Goal: Task Accomplishment & Management: Use online tool/utility

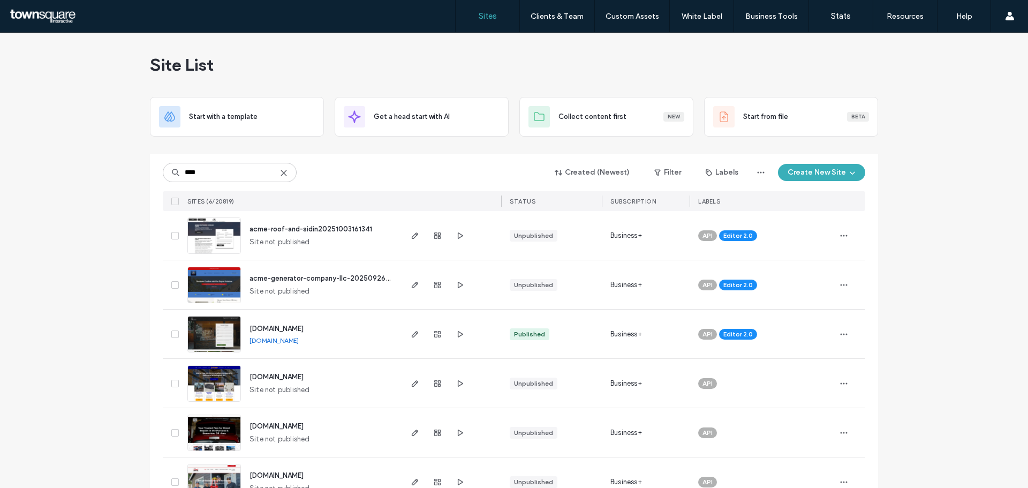
type input "****"
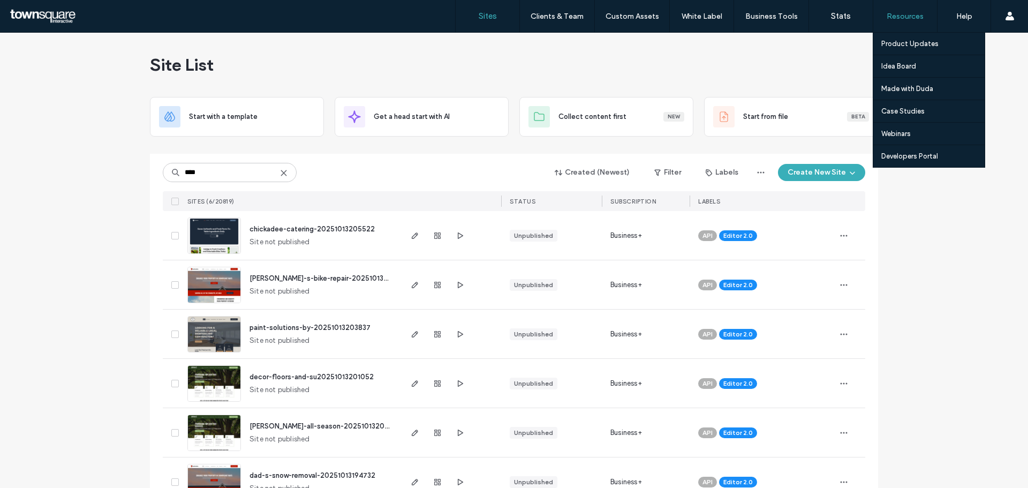
drag, startPoint x: 1004, startPoint y: 17, endPoint x: 933, endPoint y: 15, distance: 70.7
click at [1004, 17] on div "Account English Español (España) Português Français Deutsch Türkçe English (UK)…" at bounding box center [1009, 16] width 37 height 32
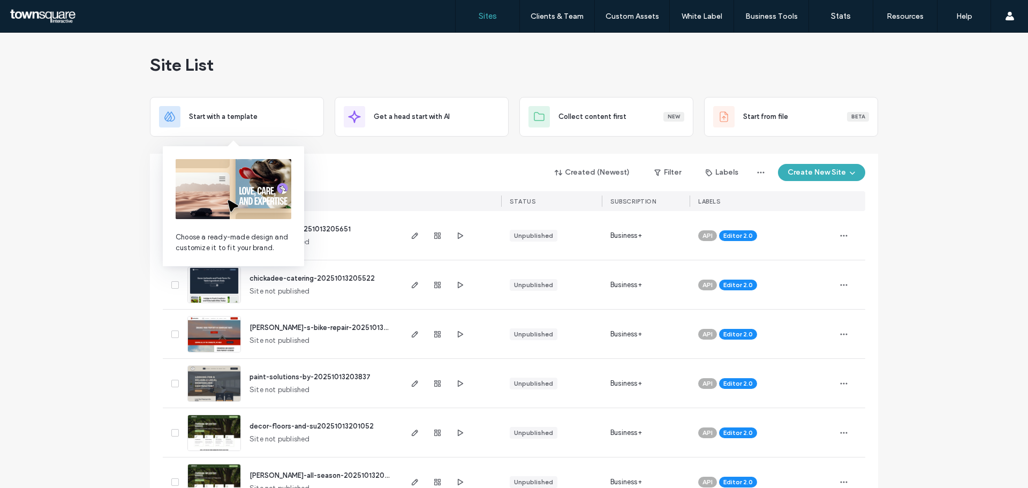
click at [337, 162] on div "Created (Newest) Filter Labels Create New Site" at bounding box center [514, 172] width 703 height 20
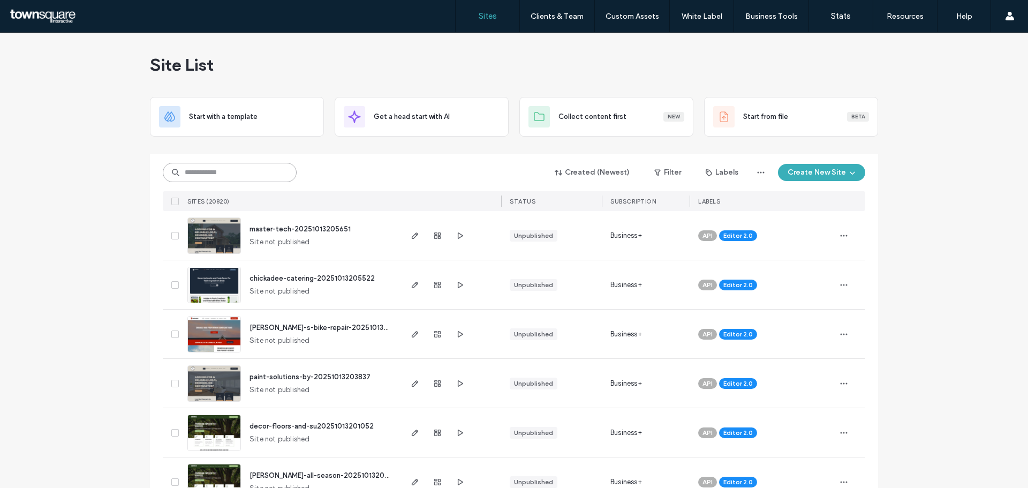
click at [230, 170] on input at bounding box center [230, 172] width 134 height 19
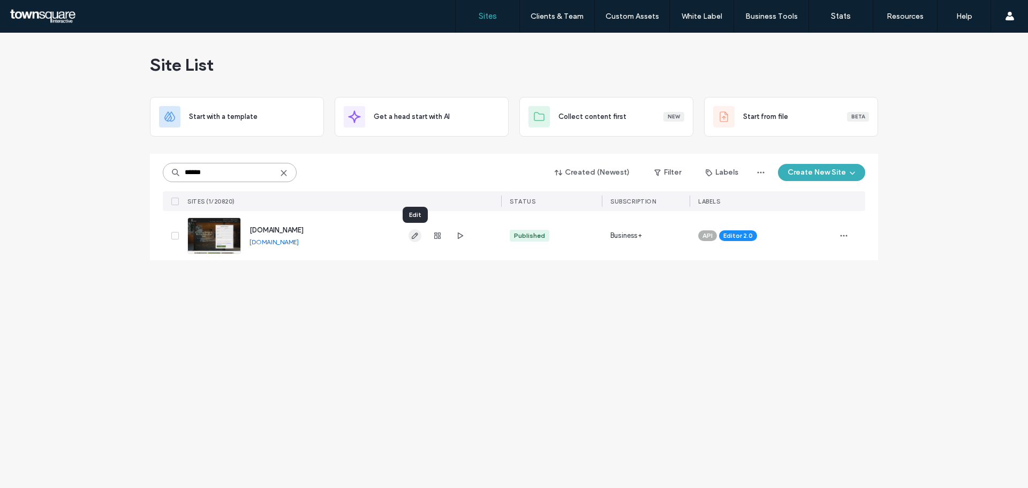
type input "******"
click at [415, 235] on icon "button" at bounding box center [415, 235] width 9 height 9
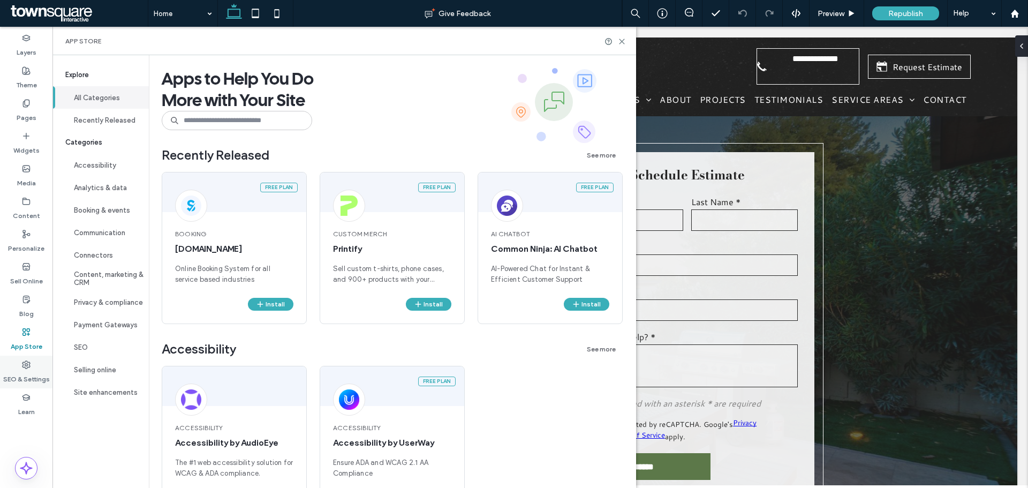
click at [31, 362] on div "SEO & Settings" at bounding box center [26, 372] width 52 height 33
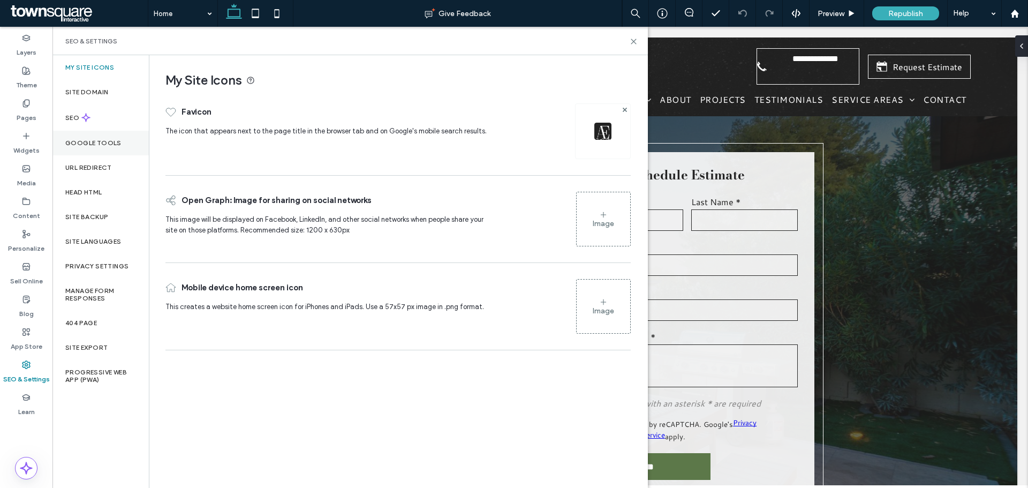
click at [90, 146] on label "Google Tools" at bounding box center [93, 142] width 56 height 7
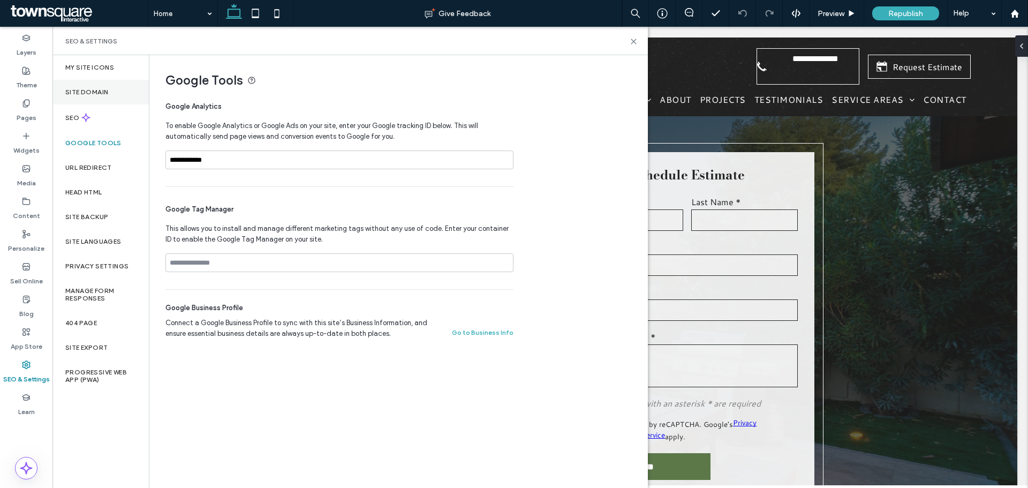
click at [85, 91] on label "Site Domain" at bounding box center [86, 91] width 43 height 7
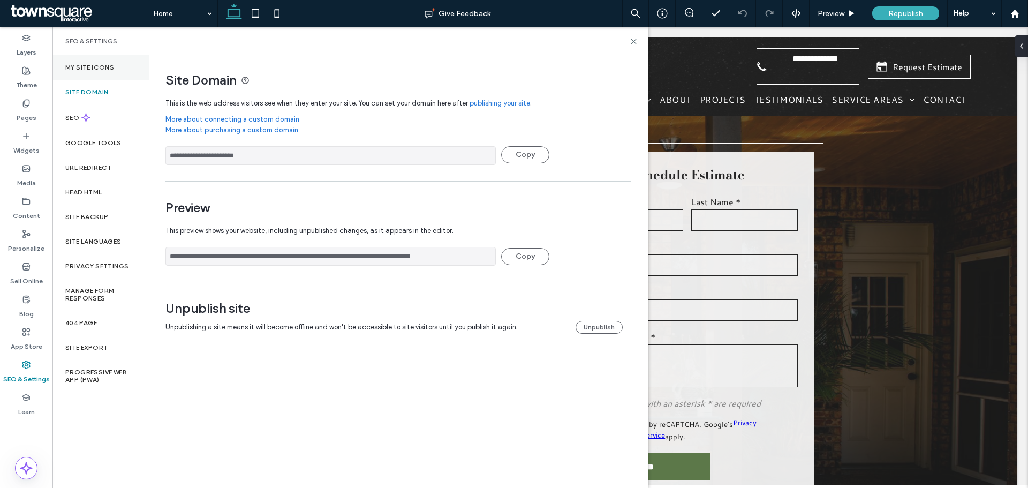
click at [95, 62] on div "My Site Icons" at bounding box center [100, 67] width 96 height 25
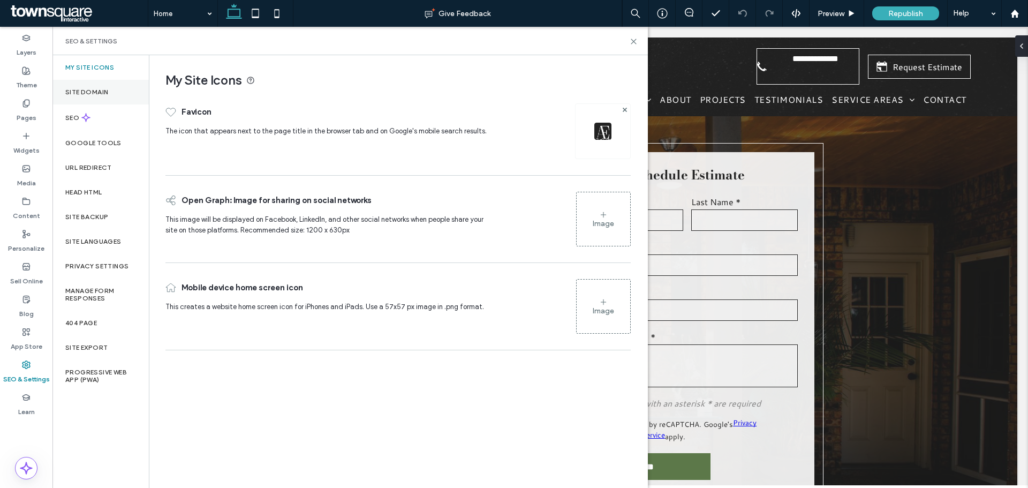
click at [87, 89] on label "Site Domain" at bounding box center [86, 91] width 43 height 7
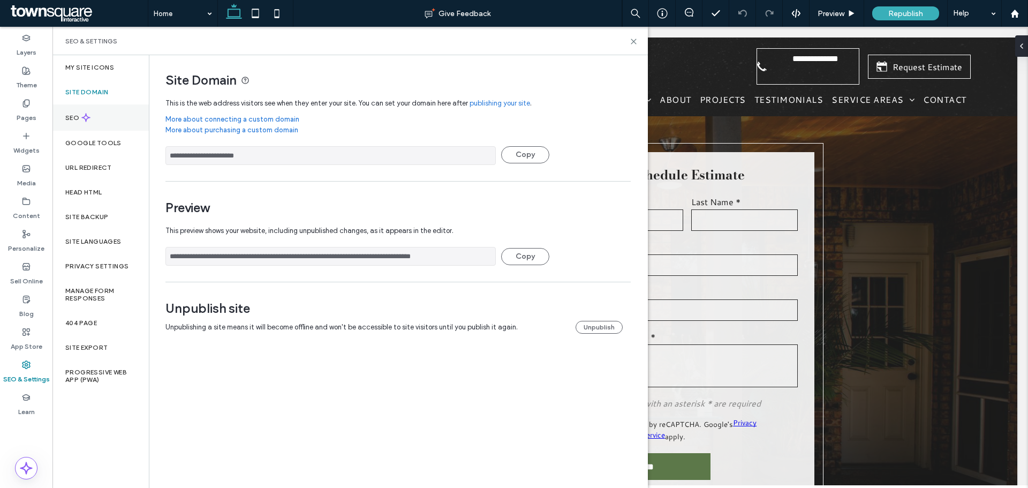
click at [83, 115] on icon at bounding box center [85, 117] width 9 height 9
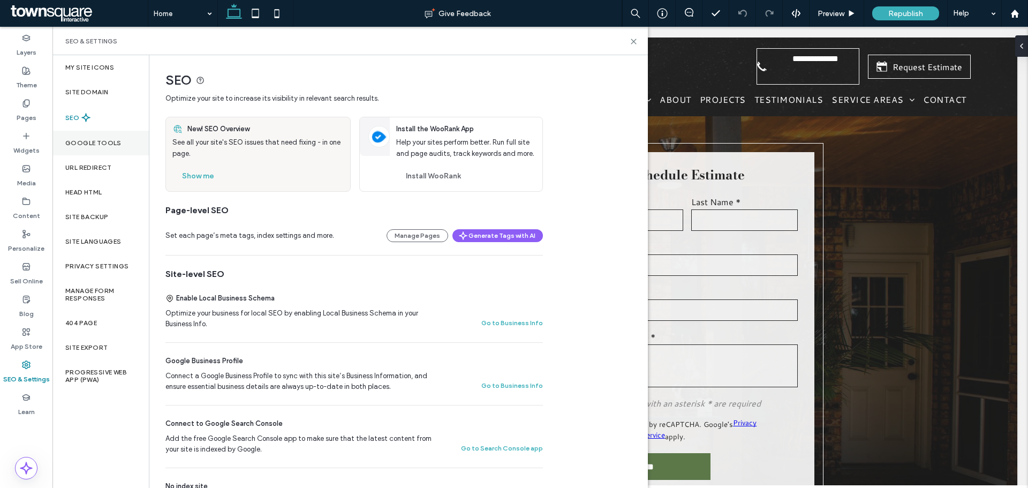
click at [84, 141] on label "Google Tools" at bounding box center [93, 142] width 56 height 7
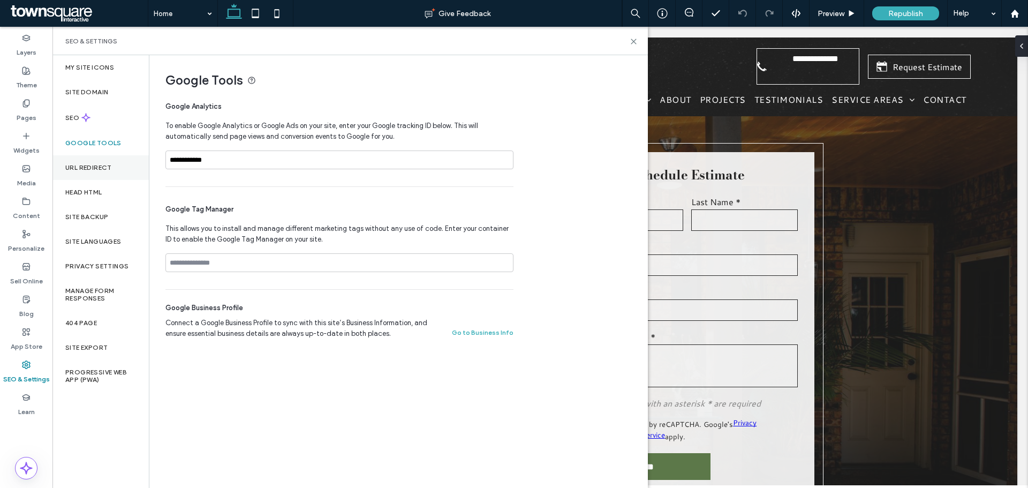
click at [86, 170] on label "URL Redirect" at bounding box center [88, 167] width 47 height 7
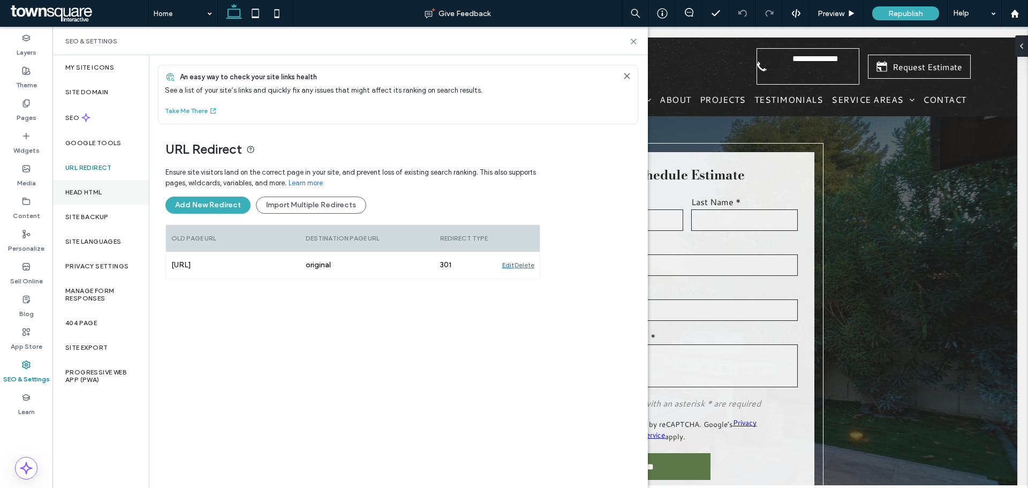
click at [86, 196] on div "Head HTML" at bounding box center [100, 192] width 96 height 25
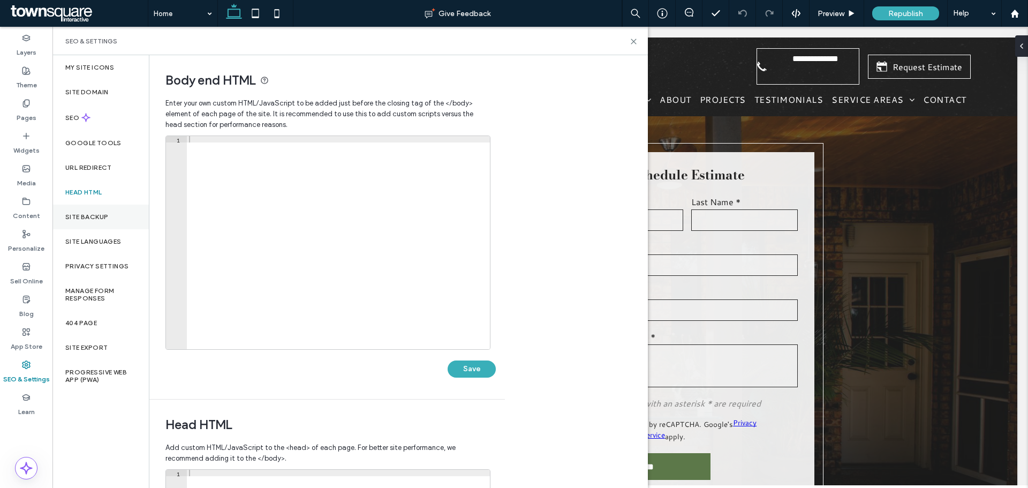
click at [88, 216] on label "Site Backup" at bounding box center [86, 216] width 43 height 7
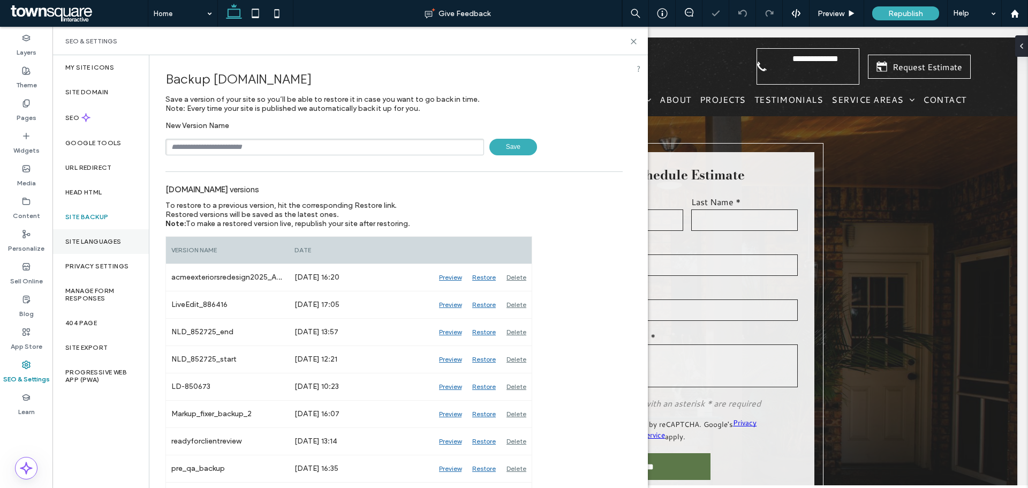
click at [93, 239] on label "Site Languages" at bounding box center [93, 241] width 56 height 7
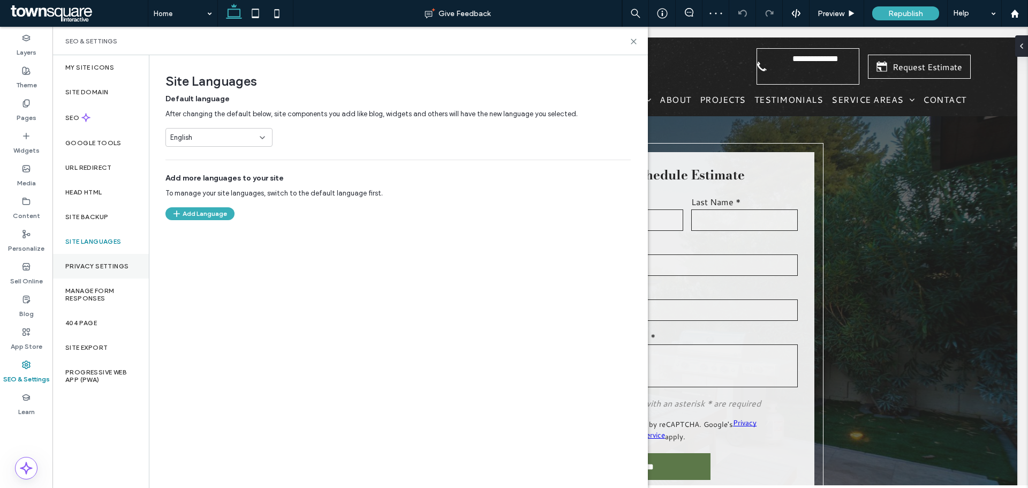
click at [99, 264] on label "Privacy Settings" at bounding box center [96, 265] width 63 height 7
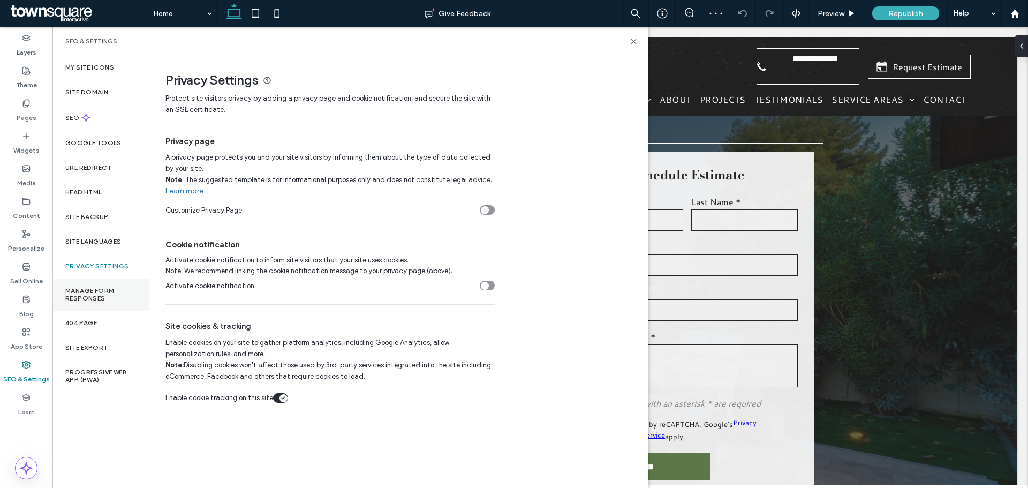
click at [104, 291] on label "Manage Form Responses" at bounding box center [100, 294] width 71 height 15
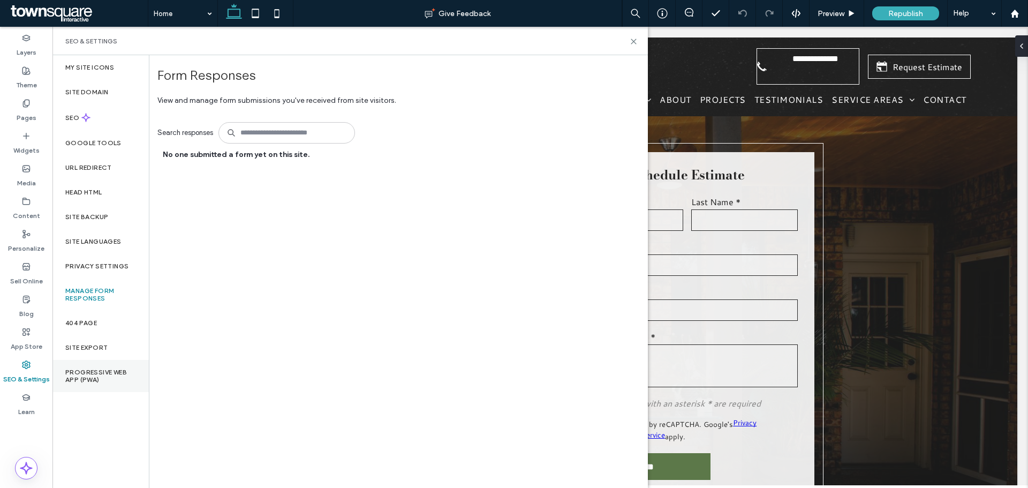
click at [88, 375] on label "Progressive Web App (PWA)" at bounding box center [100, 375] width 71 height 15
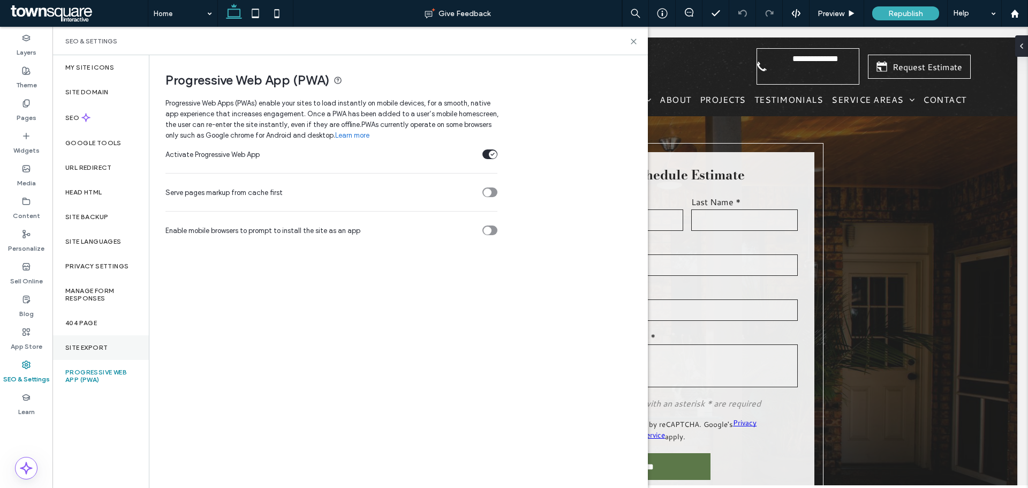
click at [91, 352] on div "Site Export" at bounding box center [100, 347] width 96 height 25
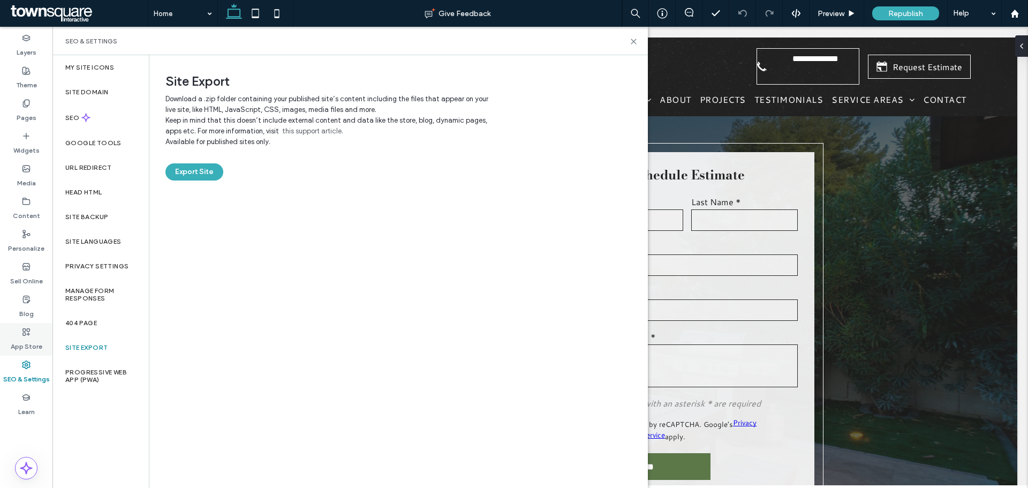
click at [27, 348] on label "App Store" at bounding box center [27, 343] width 32 height 15
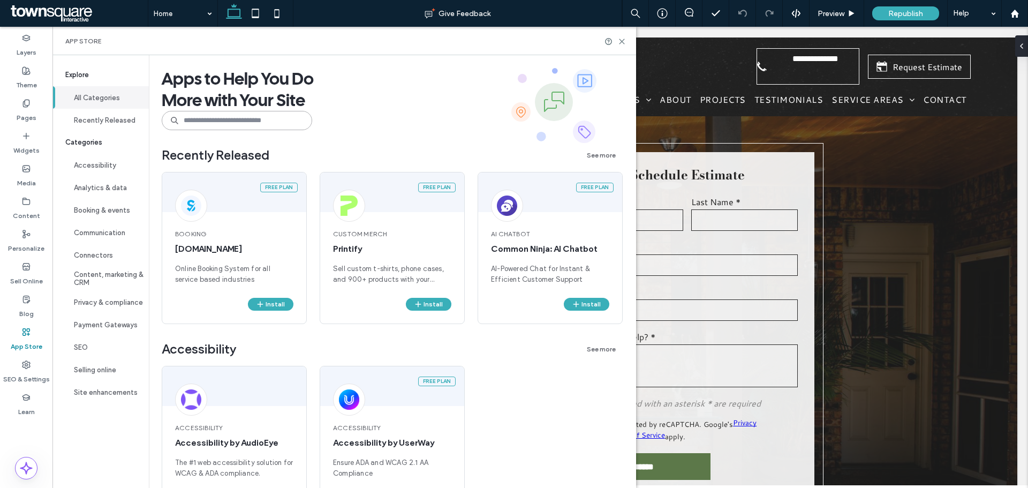
click at [231, 127] on input at bounding box center [237, 120] width 150 height 19
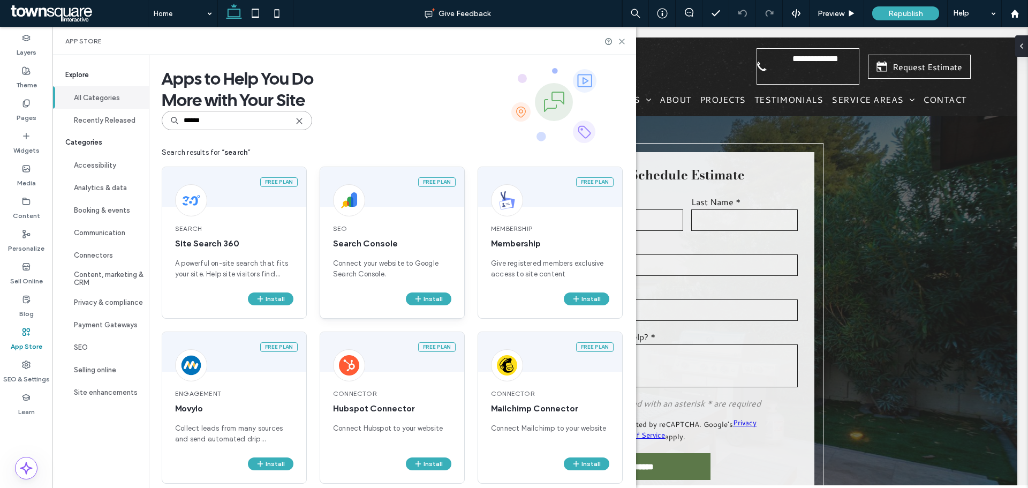
type input "******"
click at [415, 218] on div "SEO Search Console Connect your website to Google Search Console." at bounding box center [392, 251] width 144 height 81
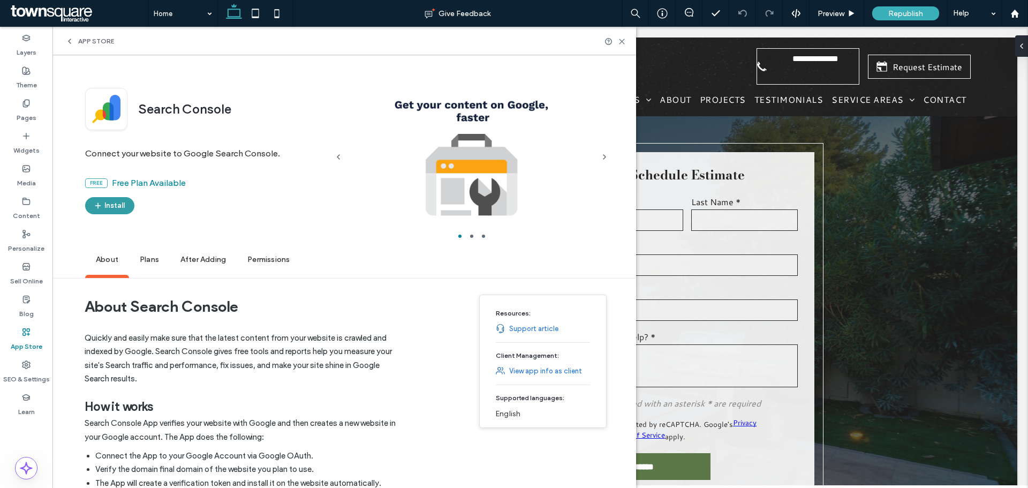
click at [119, 201] on button "Install" at bounding box center [109, 205] width 49 height 17
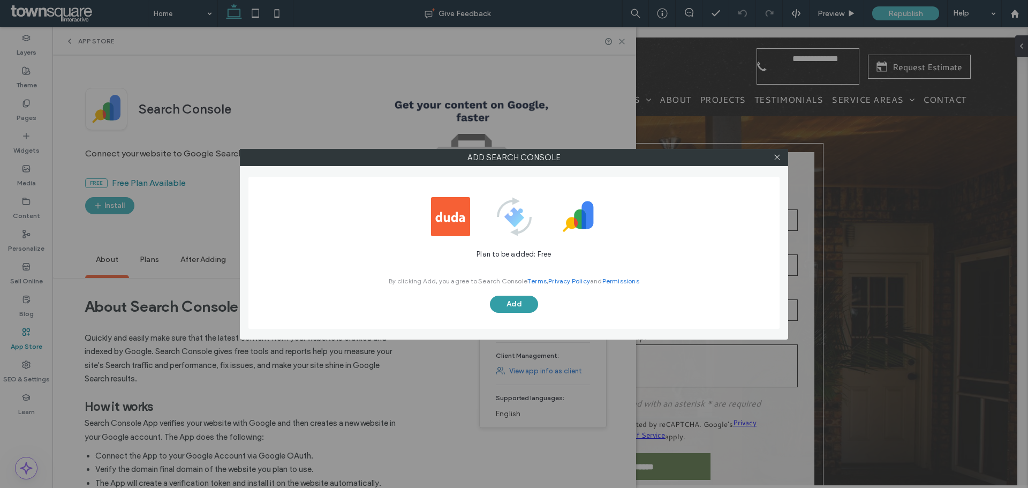
click at [520, 299] on button "Add" at bounding box center [514, 304] width 48 height 17
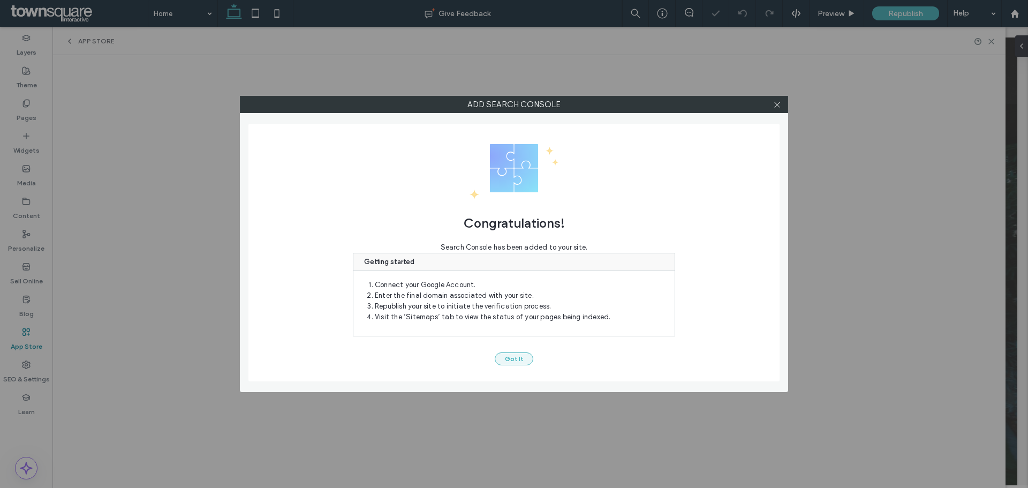
click at [508, 357] on button "Got It" at bounding box center [514, 358] width 39 height 13
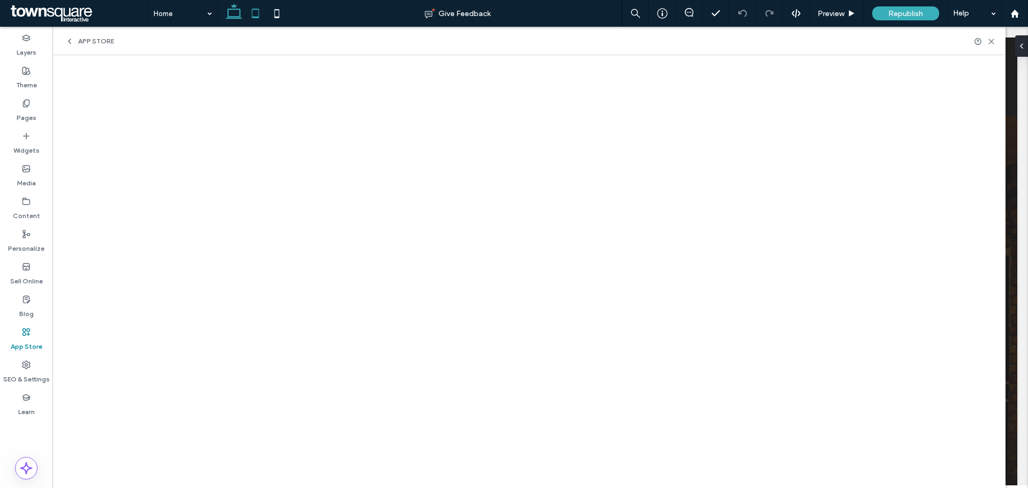
drag, startPoint x: 31, startPoint y: 111, endPoint x: 263, endPoint y: 0, distance: 257.5
click at [31, 111] on label "Pages" at bounding box center [27, 115] width 20 height 15
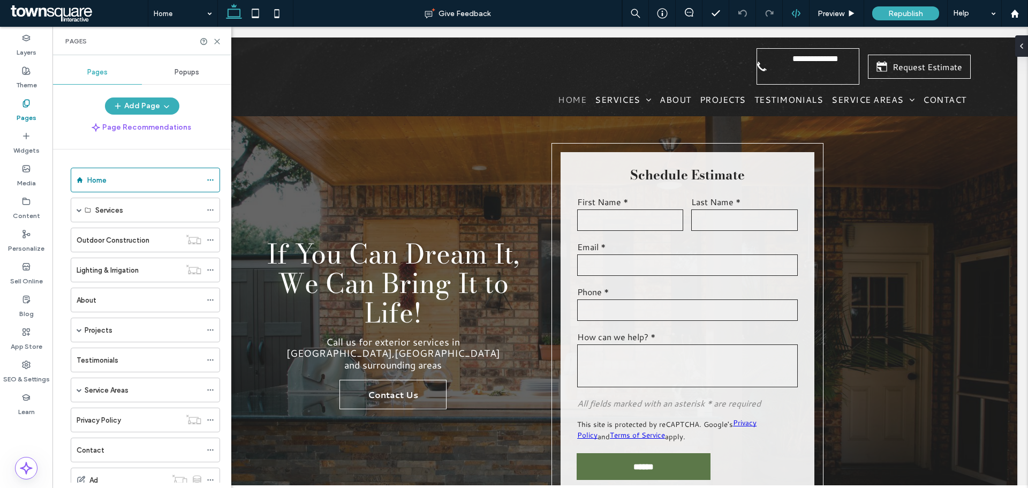
click at [1016, 11] on use at bounding box center [1014, 13] width 8 height 8
